Goal: Communication & Community: Answer question/provide support

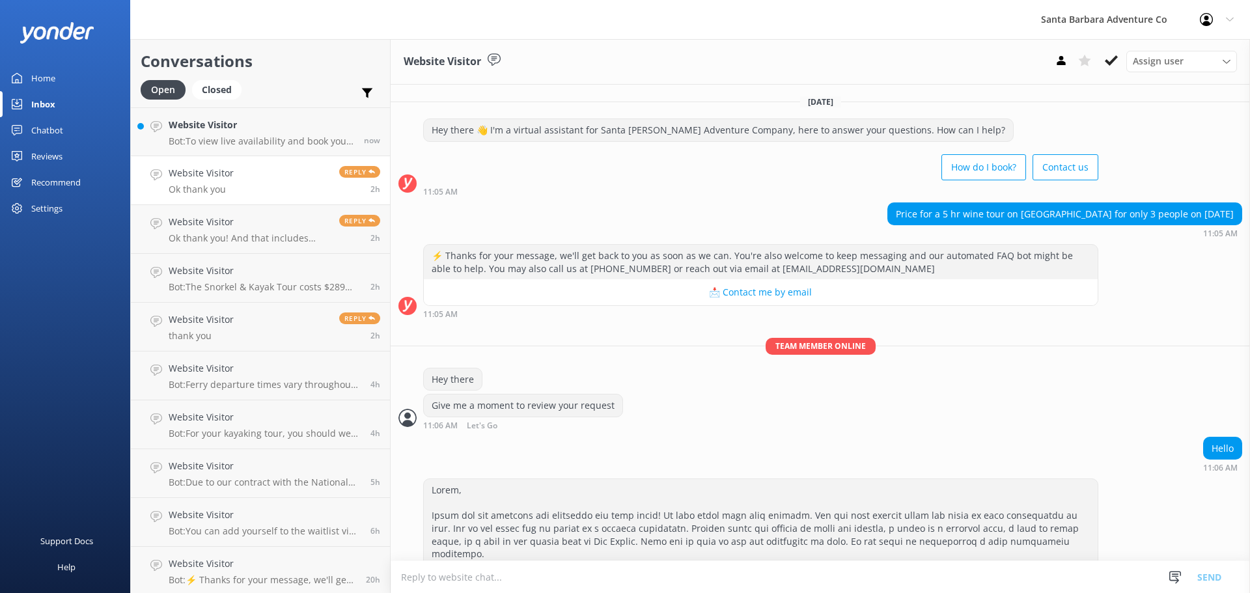
click at [202, 149] on link "Website Visitor Bot: To view live availability and book your Santa [PERSON_NAME…" at bounding box center [260, 131] width 259 height 49
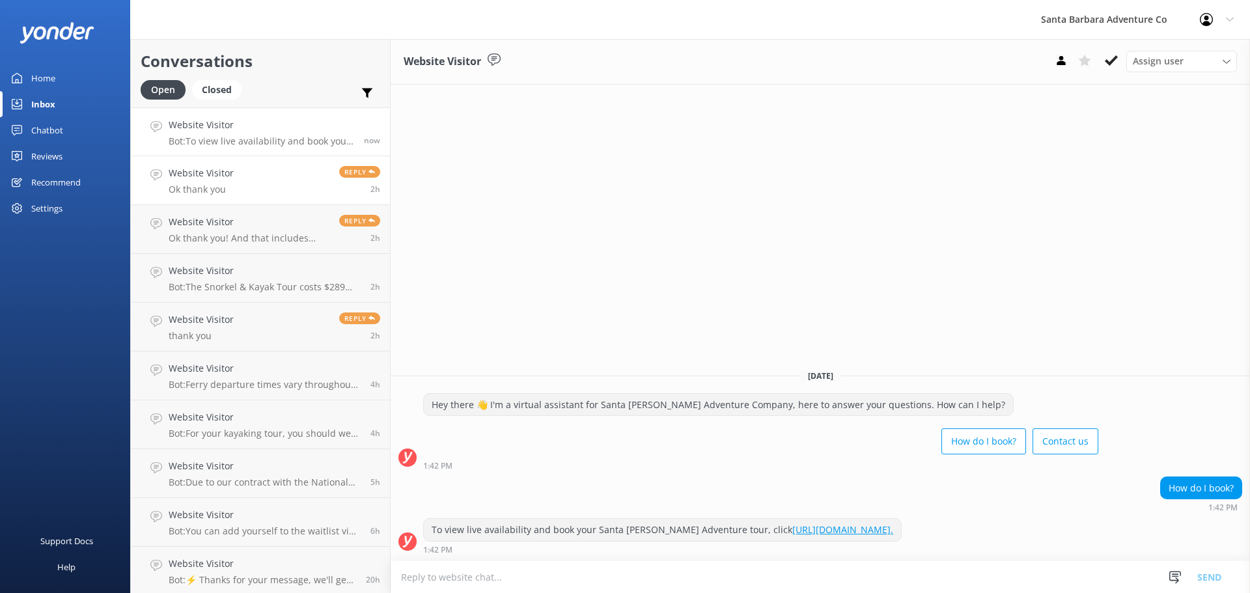
click at [221, 199] on link "Website Visitor Ok thank you Reply 2h" at bounding box center [260, 180] width 259 height 49
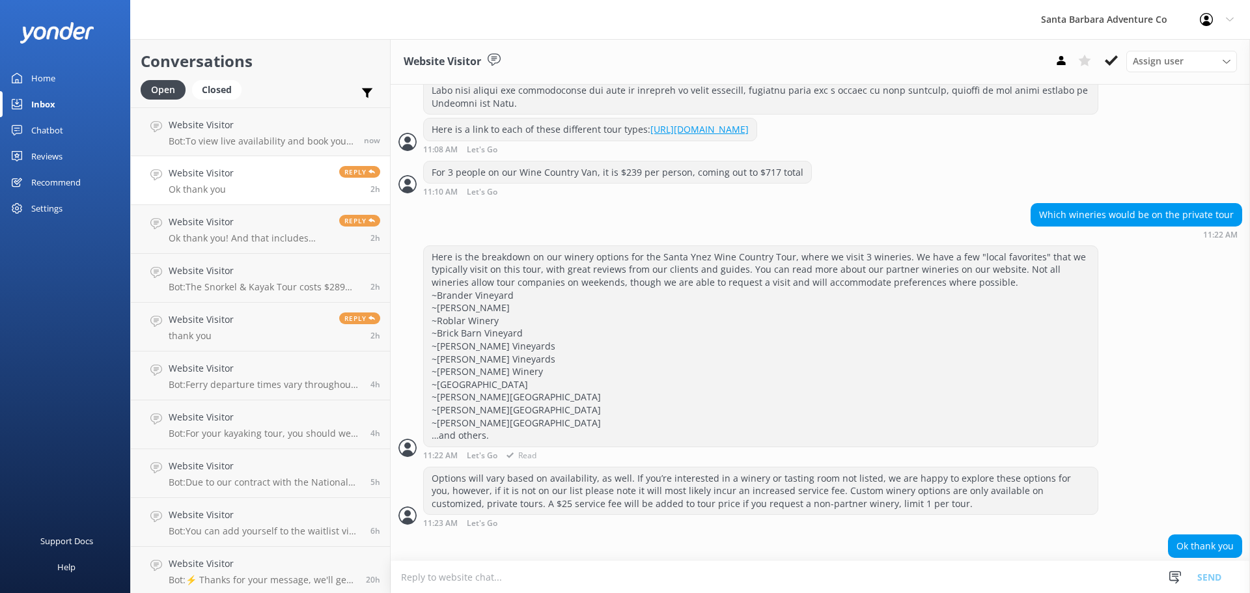
scroll to position [658, 0]
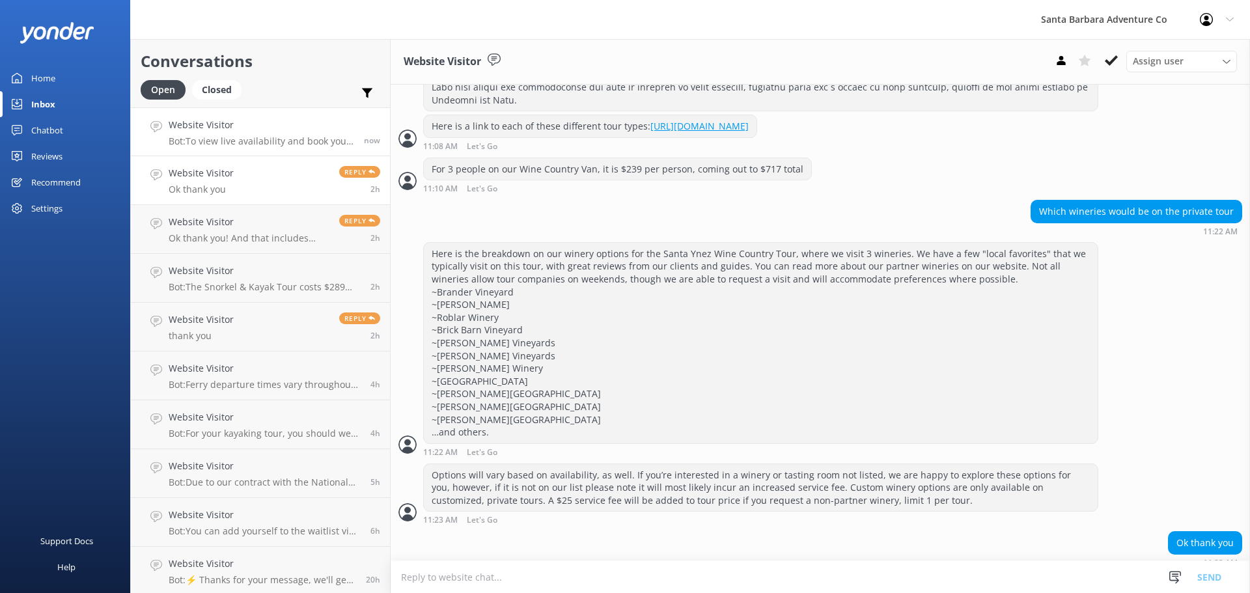
click at [220, 150] on link "Website Visitor Bot: To view live availability and book your Santa [PERSON_NAME…" at bounding box center [260, 131] width 259 height 49
